Goal: Find specific page/section: Find specific page/section

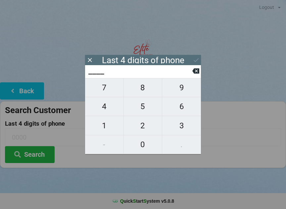
click at [178, 131] on span "3" at bounding box center [181, 126] width 39 height 14
type input "3___"
click at [143, 132] on span "2" at bounding box center [143, 126] width 38 height 14
type input "32__"
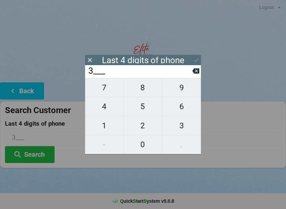
type input "32__"
click at [103, 125] on span "1" at bounding box center [104, 126] width 38 height 14
type input "321_"
click at [145, 87] on span "8" at bounding box center [143, 88] width 38 height 14
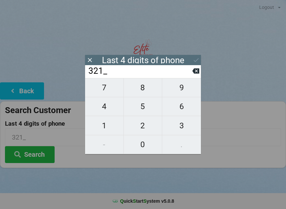
type input "3218"
click at [144, 145] on div "7 8 9 4 5 6 1 2 3 - 0 ." at bounding box center [143, 116] width 116 height 76
click at [197, 74] on icon at bounding box center [195, 70] width 7 height 5
click at [194, 73] on icon at bounding box center [195, 70] width 7 height 5
click at [194, 72] on icon at bounding box center [195, 70] width 7 height 5
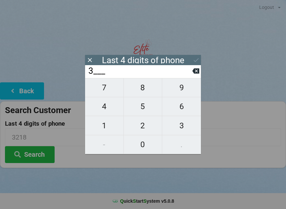
click at [196, 73] on icon at bounding box center [195, 70] width 7 height 7
type input "____"
click at [195, 73] on icon at bounding box center [195, 70] width 7 height 5
click at [138, 144] on span "0" at bounding box center [143, 145] width 38 height 14
type input "0___"
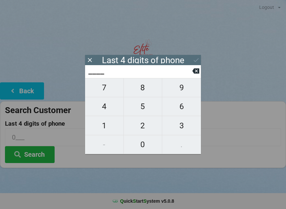
type input "0___"
click at [101, 89] on span "7" at bounding box center [104, 88] width 38 height 14
type input "07__"
click at [180, 113] on span "6" at bounding box center [181, 107] width 39 height 14
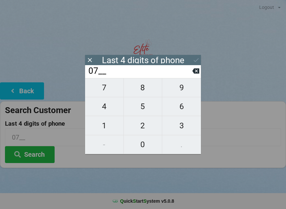
type input "076_"
click at [182, 127] on span "3" at bounding box center [181, 126] width 39 height 14
type input "0763"
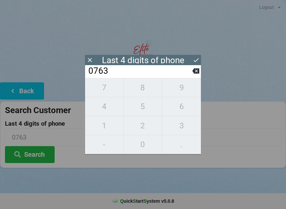
click at [198, 59] on icon at bounding box center [195, 60] width 5 height 4
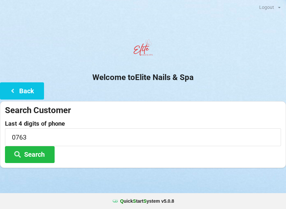
click at [26, 158] on button "Search" at bounding box center [30, 154] width 50 height 17
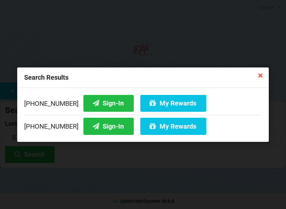
click at [99, 101] on button "Sign-In" at bounding box center [108, 103] width 50 height 17
